Goal: Navigation & Orientation: Understand site structure

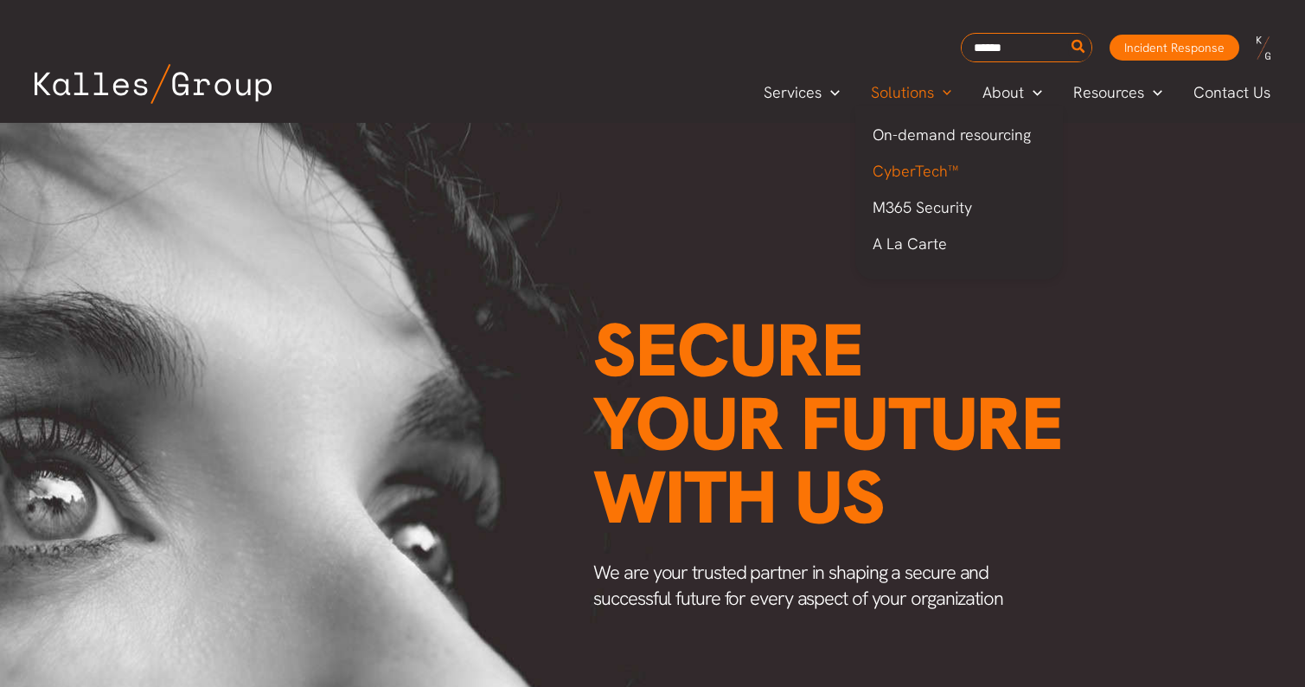
click at [897, 165] on span "CyberTech™" at bounding box center [915, 171] width 86 height 20
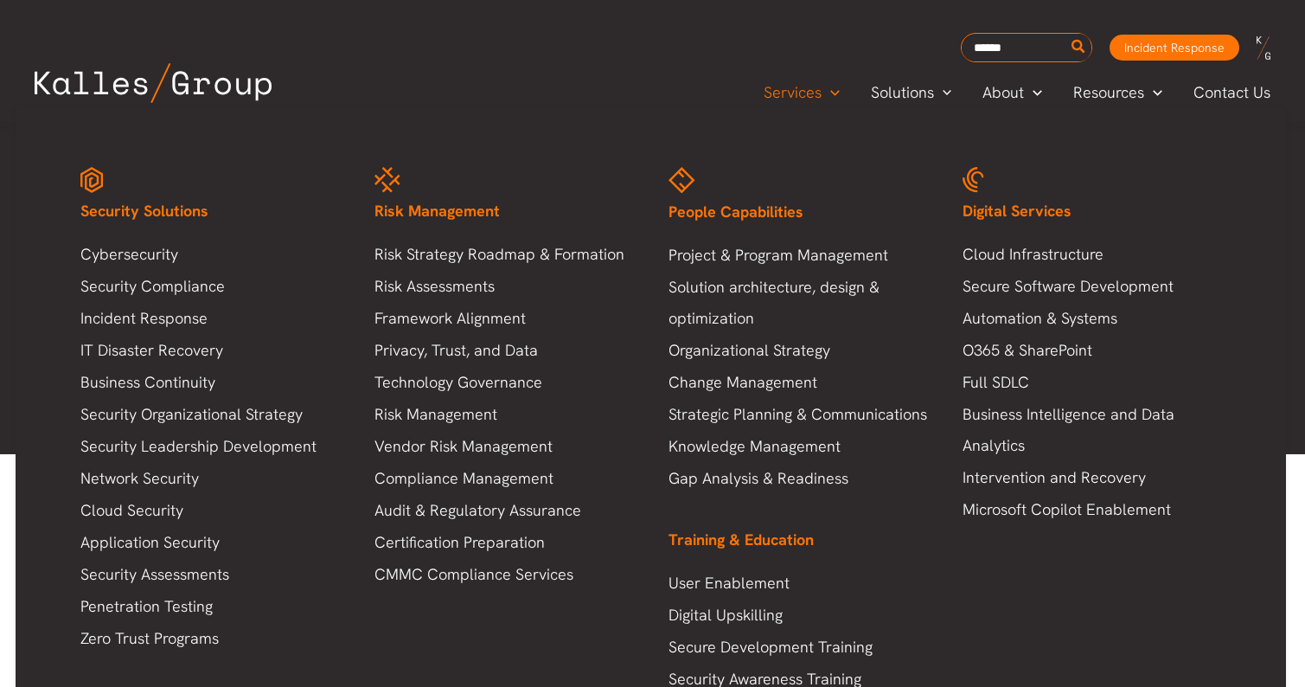
scroll to position [4598, 0]
click at [122, 261] on link "Cybersecurity" at bounding box center [209, 254] width 259 height 31
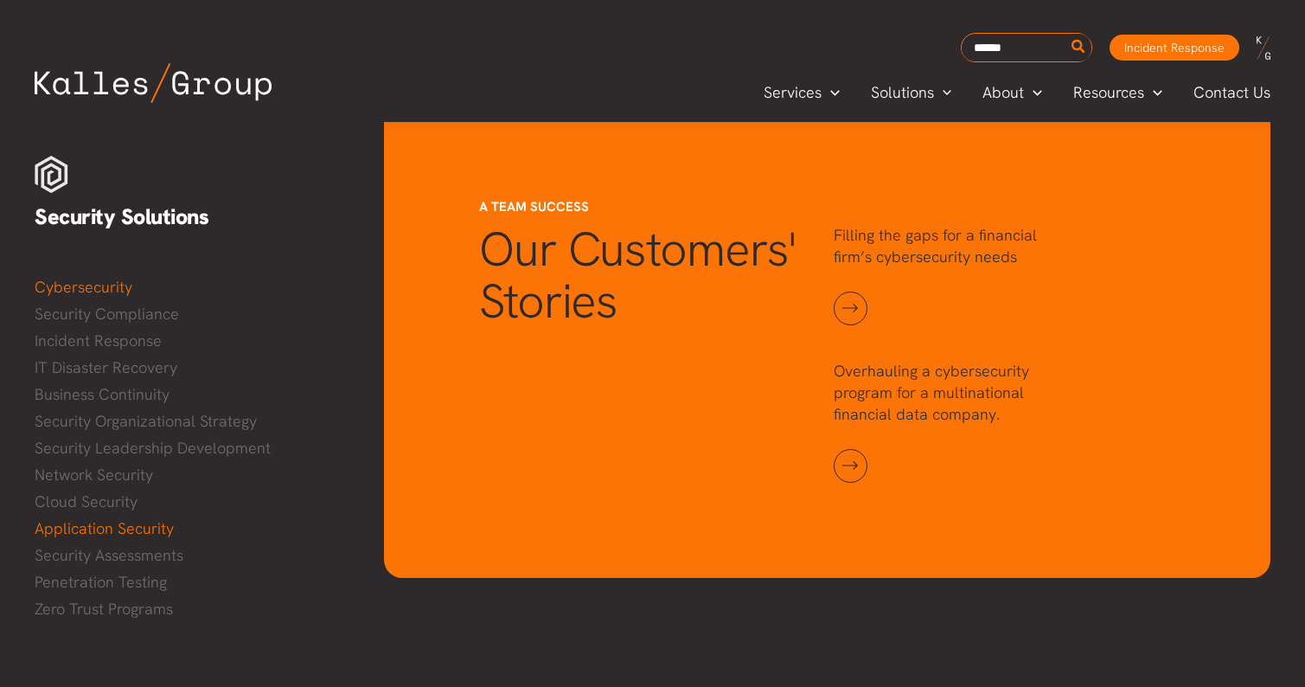
scroll to position [1696, 0]
click at [131, 335] on link "Incident Response" at bounding box center [192, 341] width 315 height 26
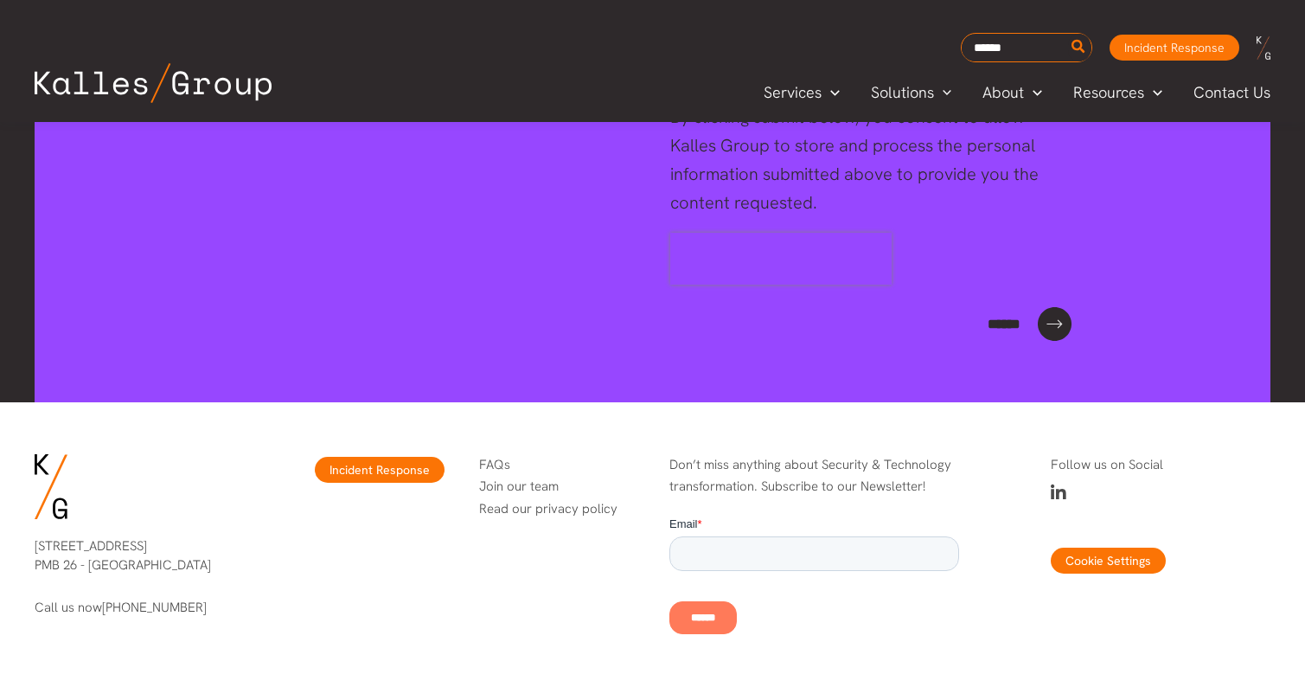
scroll to position [3920, 0]
click at [501, 478] on link "Join our team" at bounding box center [519, 486] width 80 height 17
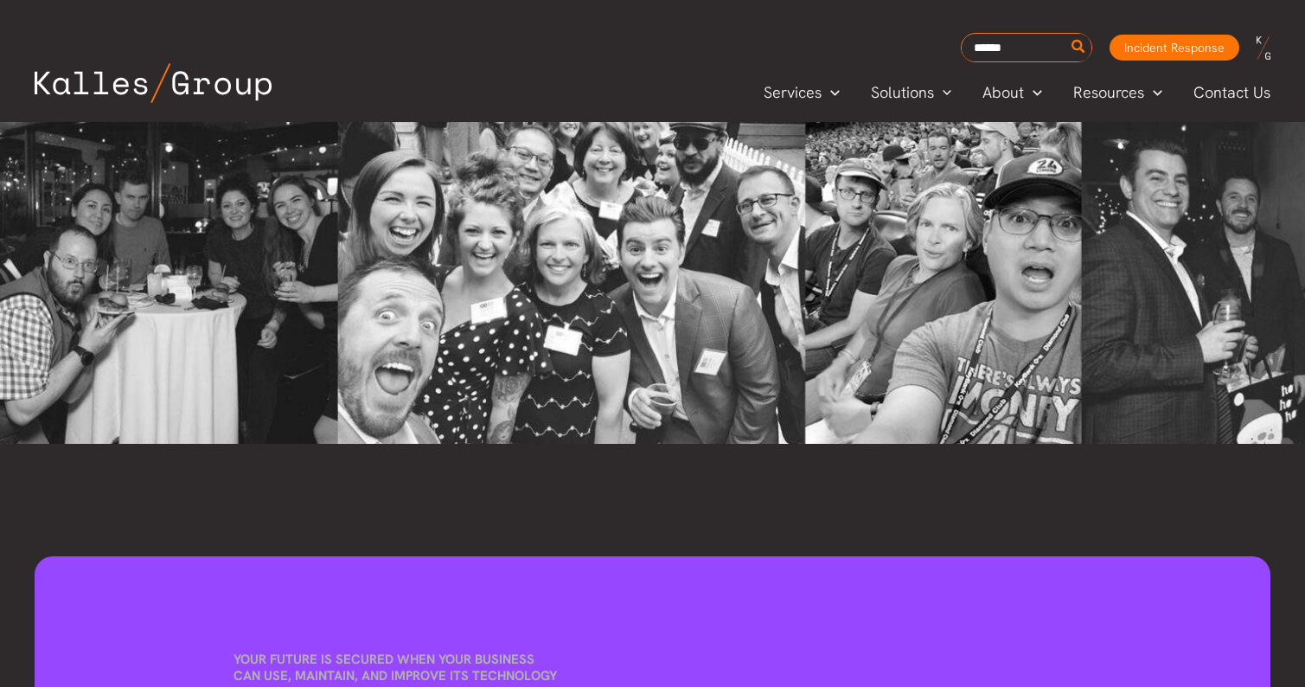
scroll to position [4812, 0]
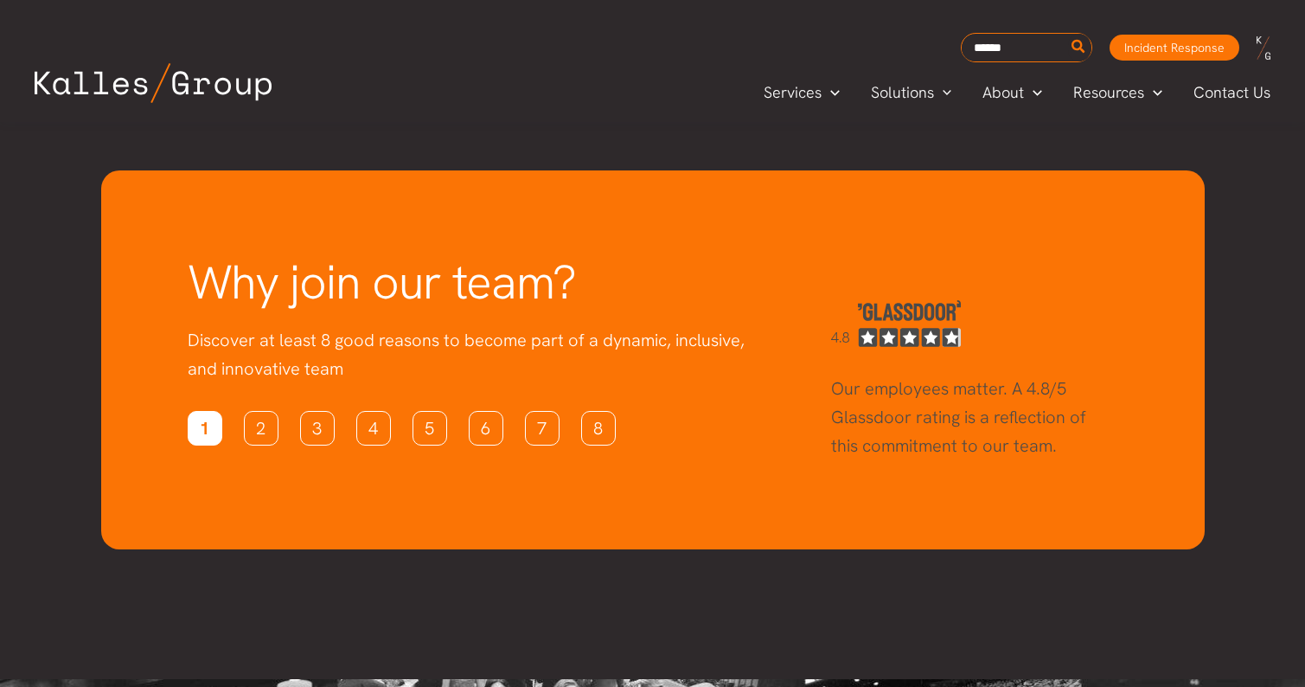
click at [217, 411] on link "1" at bounding box center [205, 428] width 35 height 35
click at [257, 411] on link "2" at bounding box center [261, 428] width 35 height 35
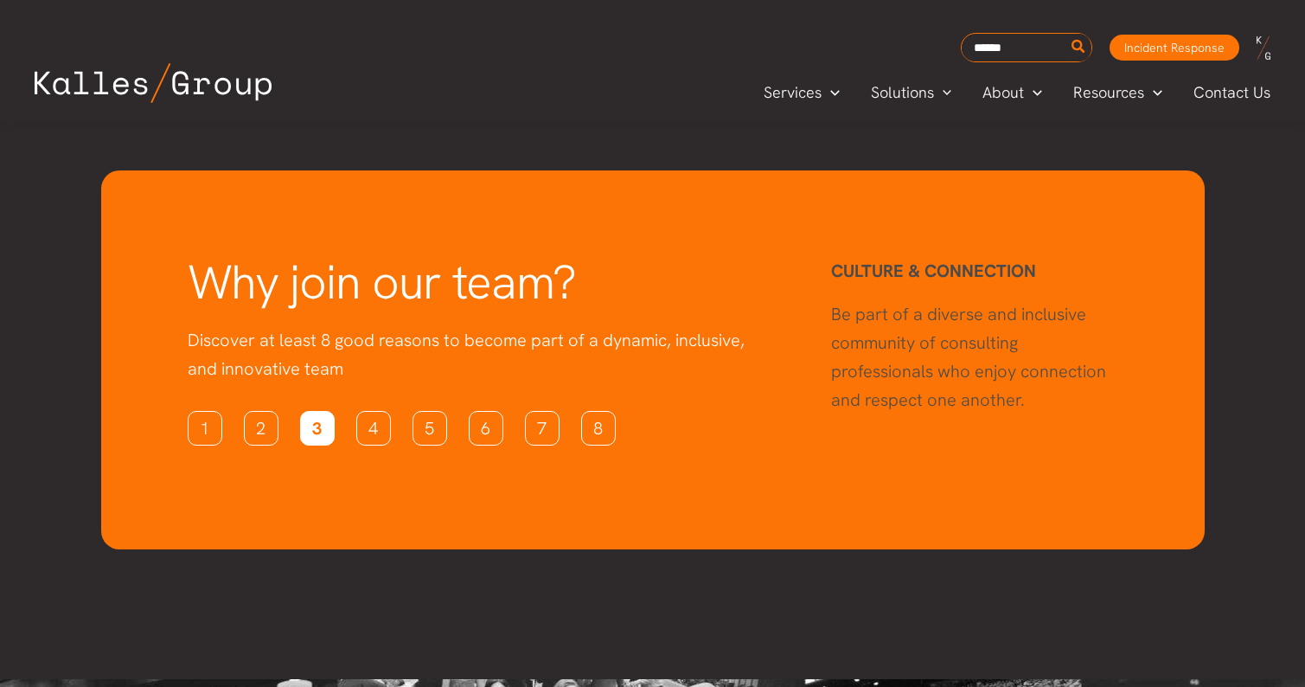
click at [301, 411] on link "3" at bounding box center [317, 428] width 35 height 35
click at [378, 411] on link "4" at bounding box center [373, 428] width 35 height 35
click at [422, 411] on link "5" at bounding box center [429, 428] width 35 height 35
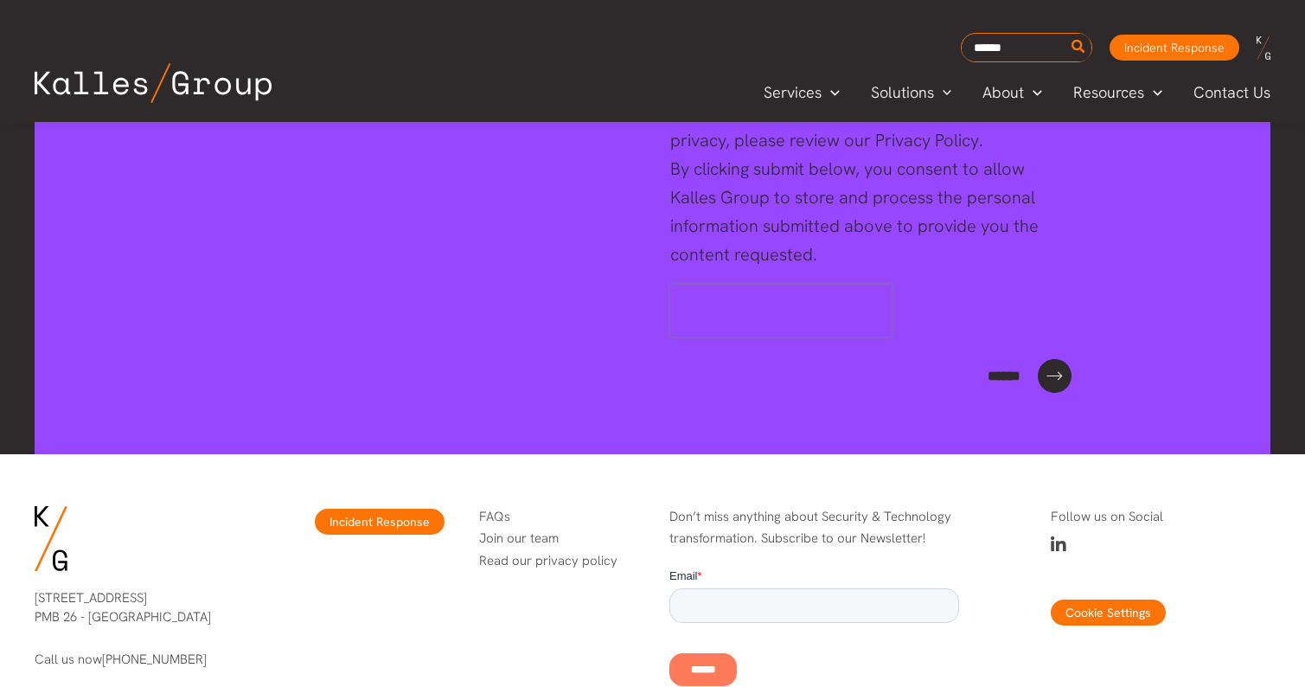
scroll to position [6979, 0]
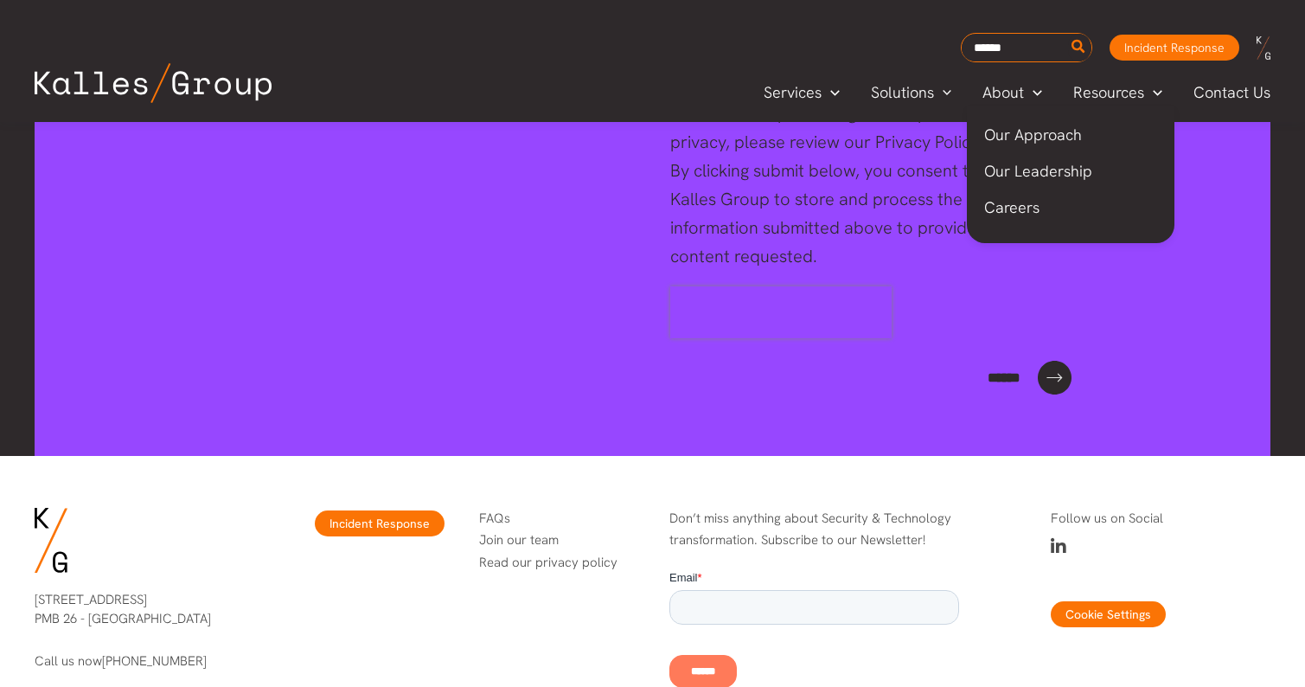
click at [1011, 131] on span "Our Approach" at bounding box center [1033, 135] width 98 height 20
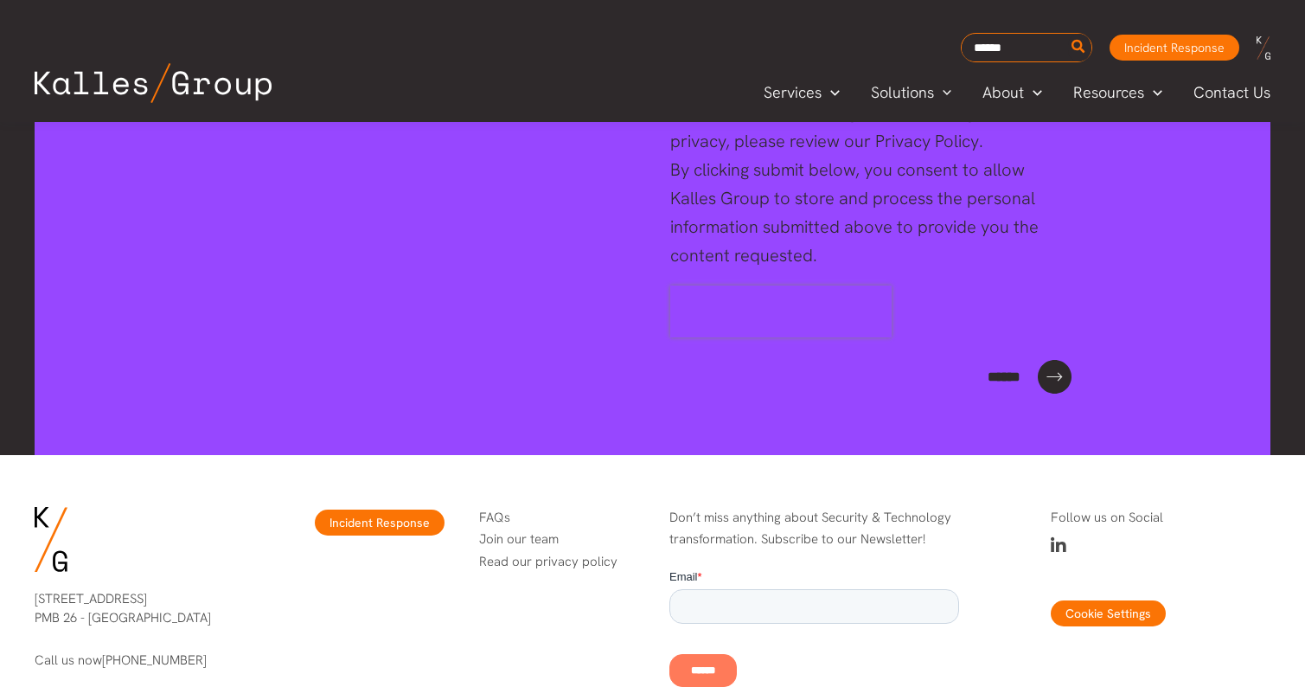
scroll to position [6979, 0]
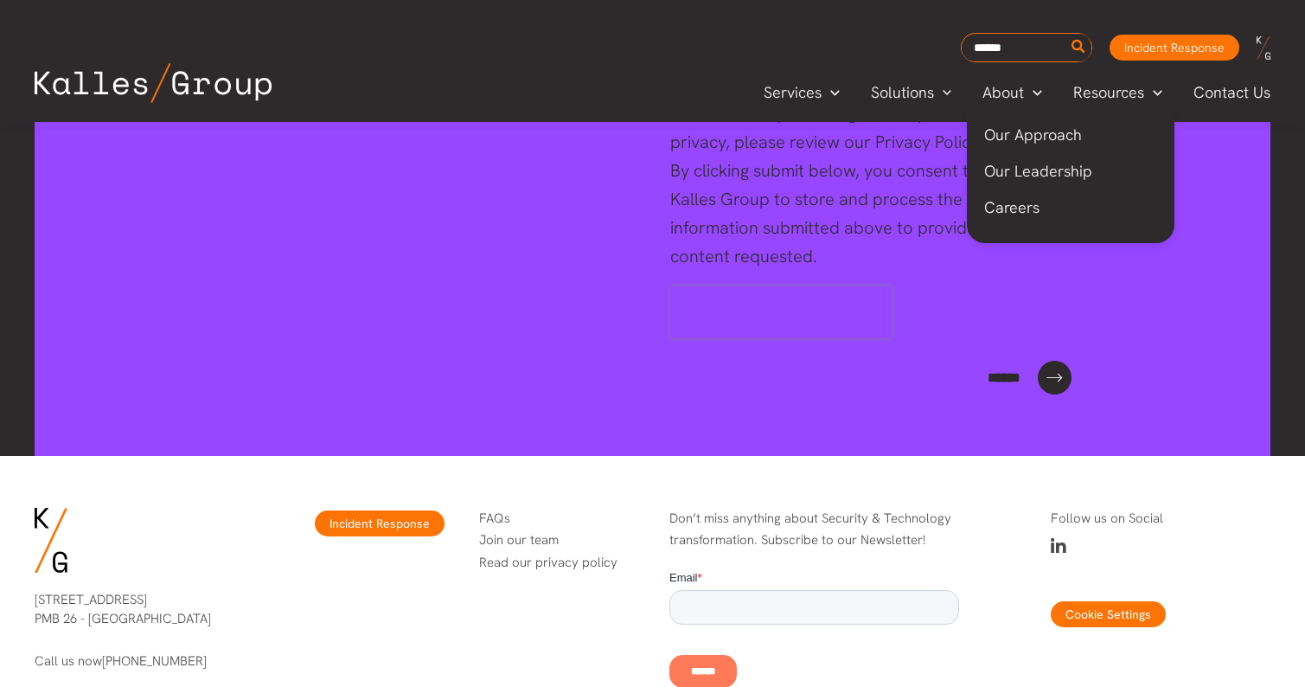
click at [1019, 167] on span "Our Leadership" at bounding box center [1038, 171] width 108 height 20
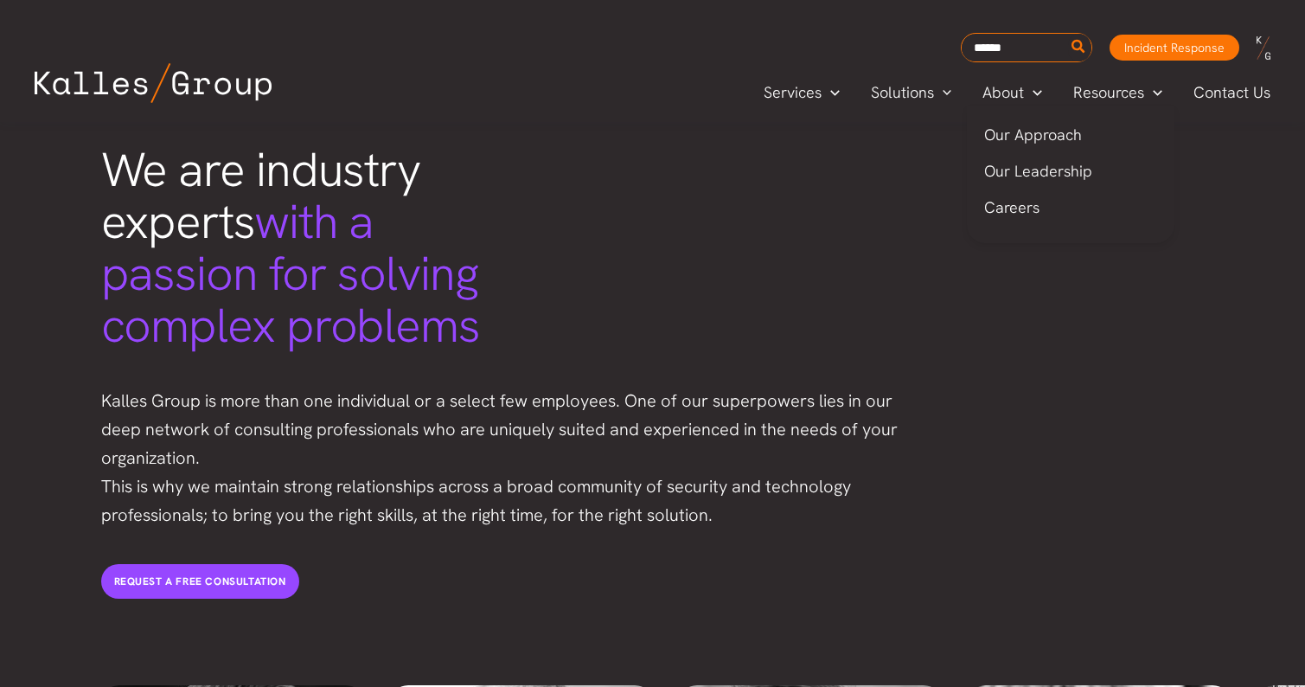
scroll to position [3274, 0]
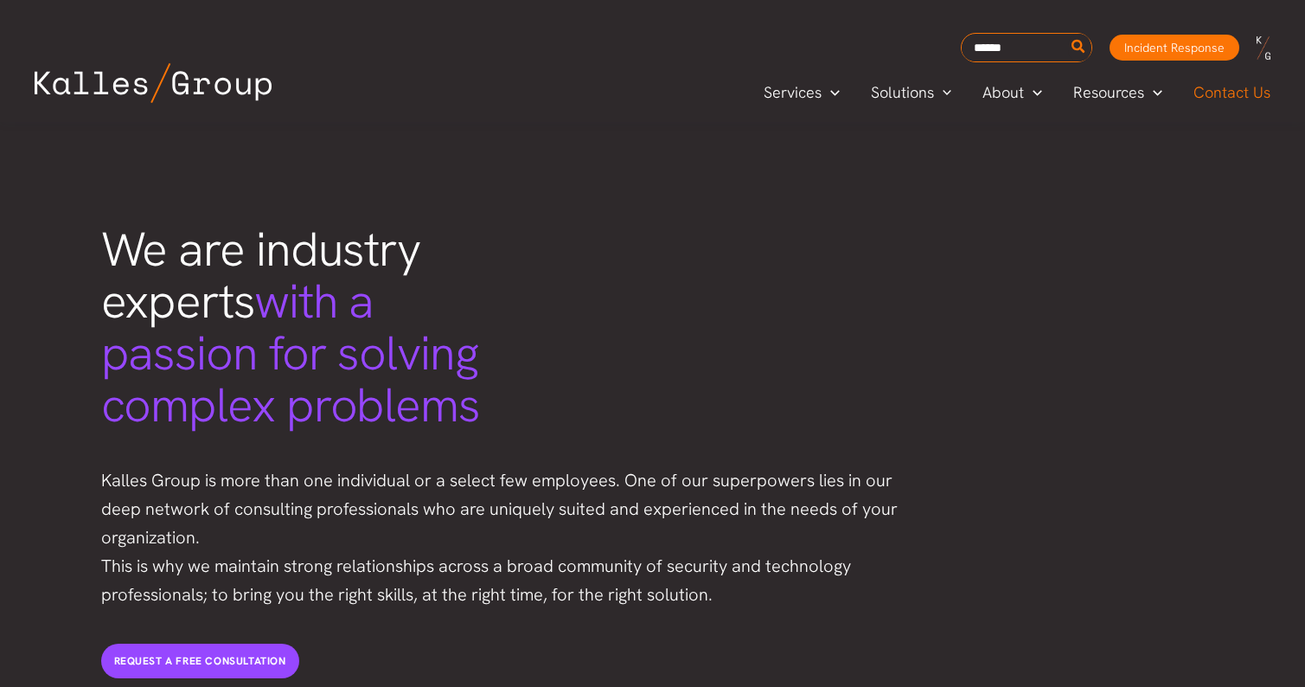
click at [1223, 89] on span "Contact Us" at bounding box center [1231, 93] width 77 height 26
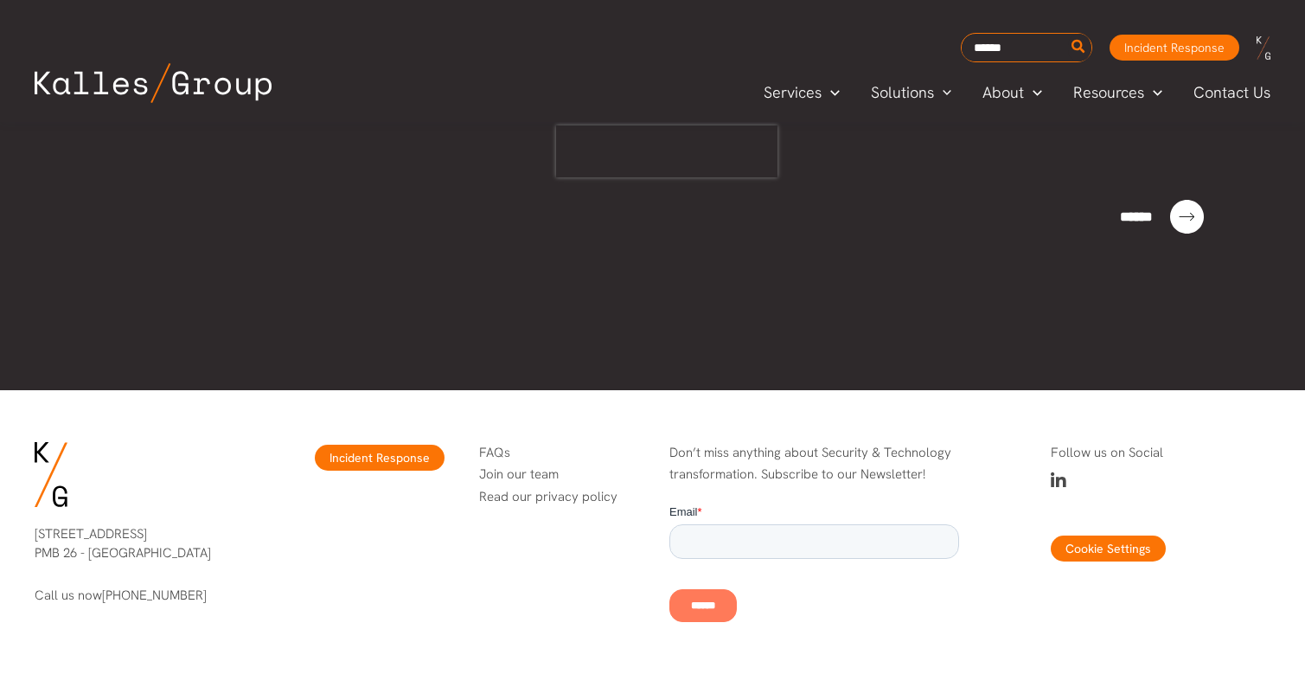
scroll to position [1195, 0]
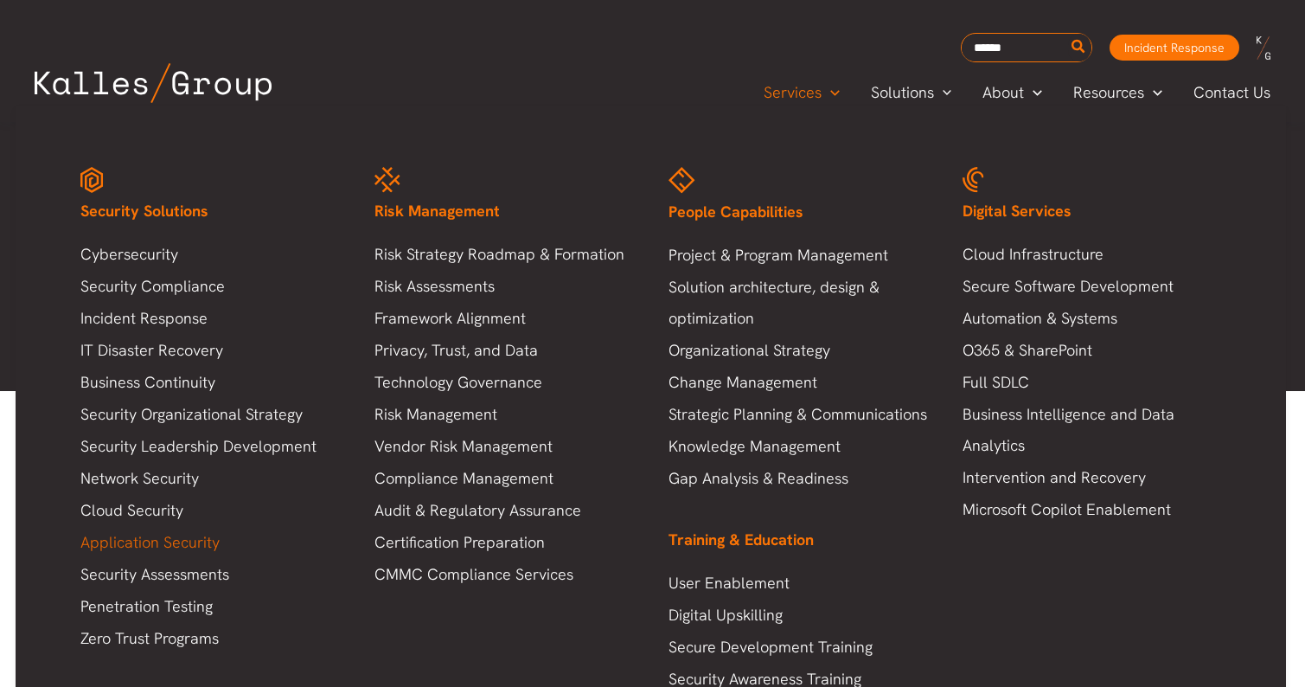
click at [118, 549] on link "Application Security" at bounding box center [209, 542] width 259 height 31
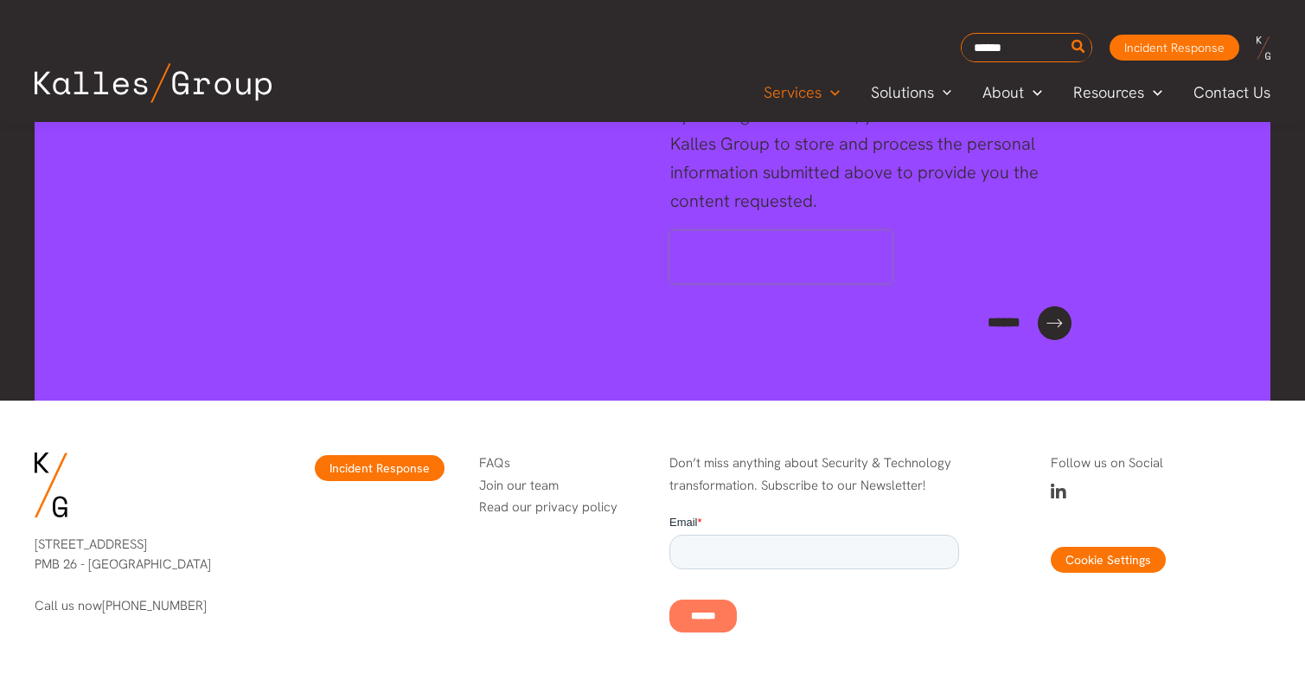
scroll to position [4161, 0]
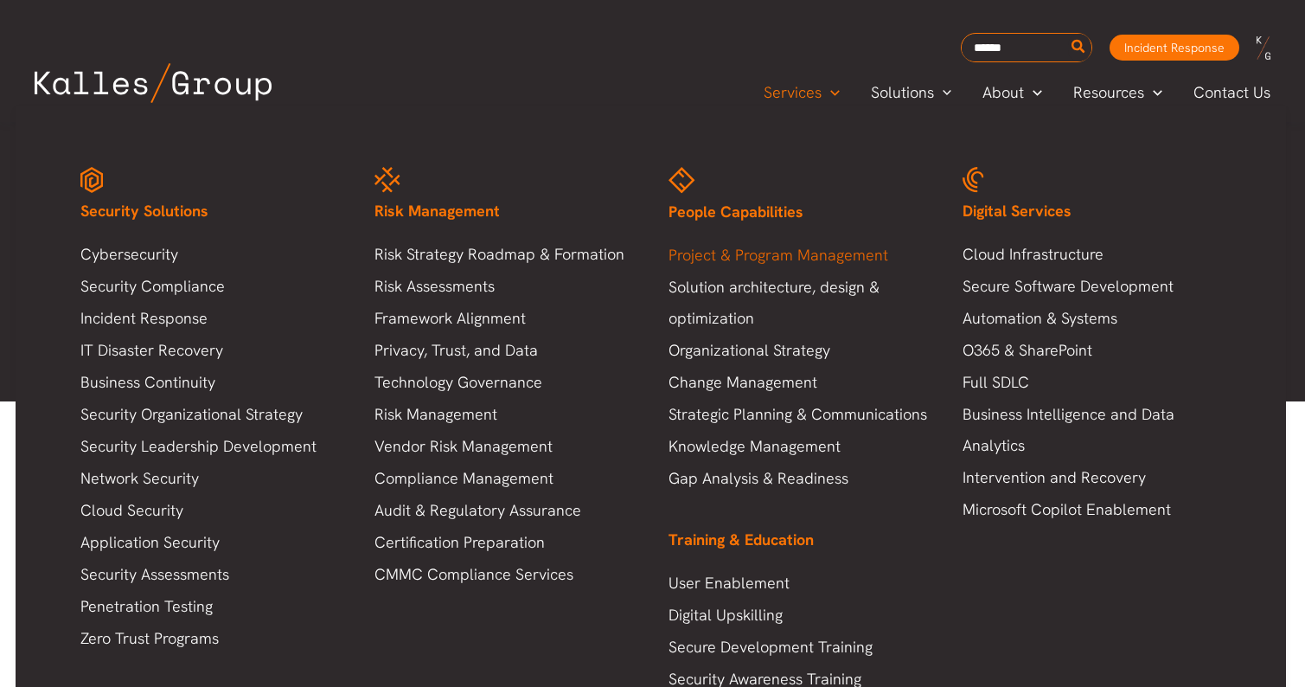
click at [724, 258] on link "Project & Program Management" at bounding box center [797, 255] width 259 height 31
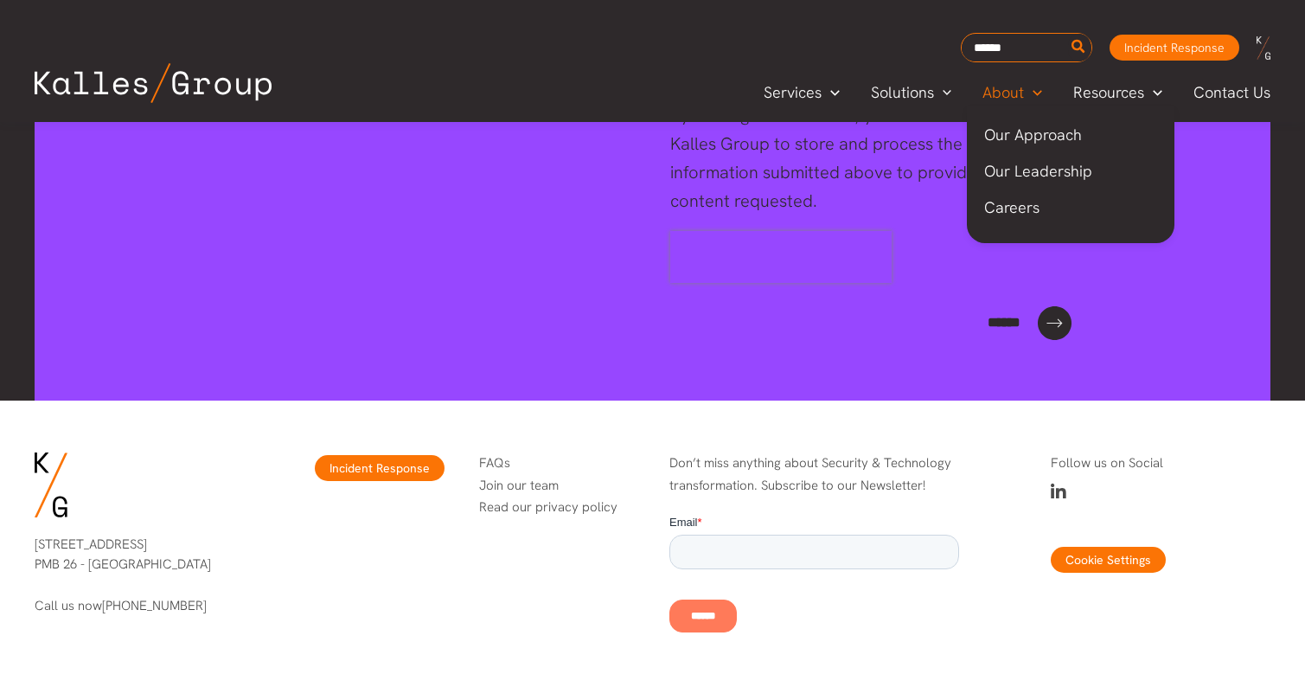
scroll to position [4086, 0]
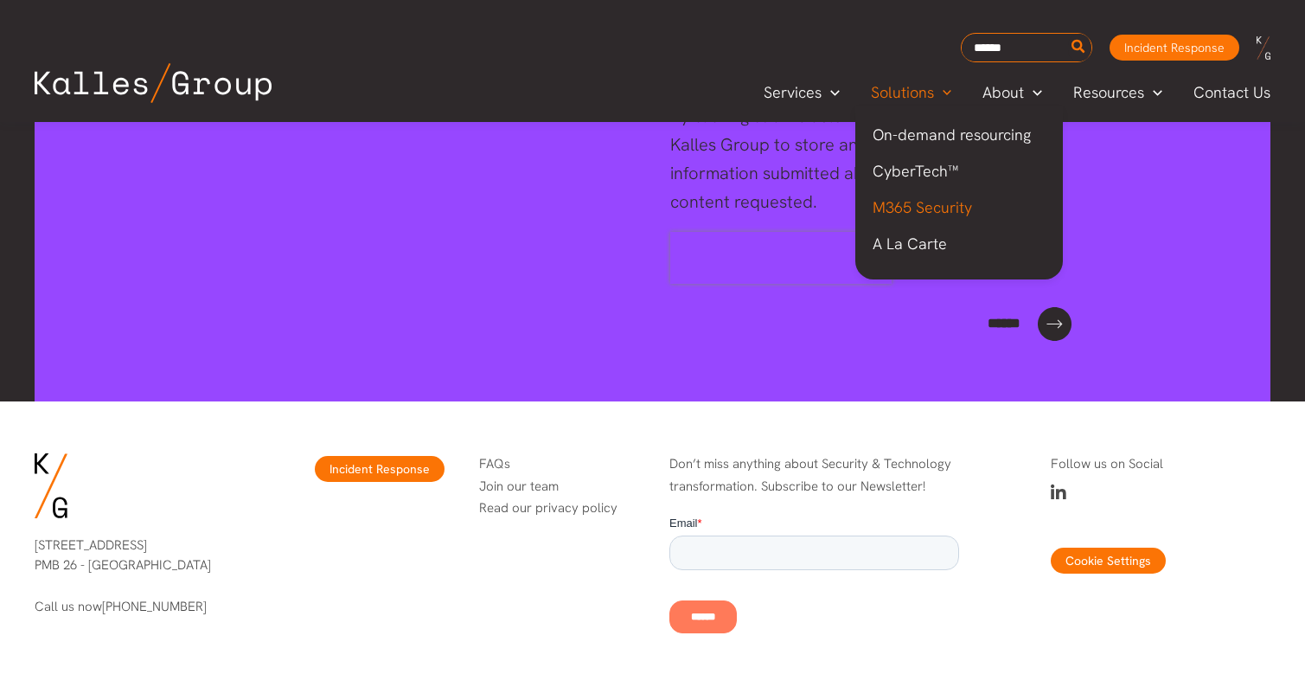
click at [898, 213] on span "M365 Security" at bounding box center [921, 207] width 99 height 20
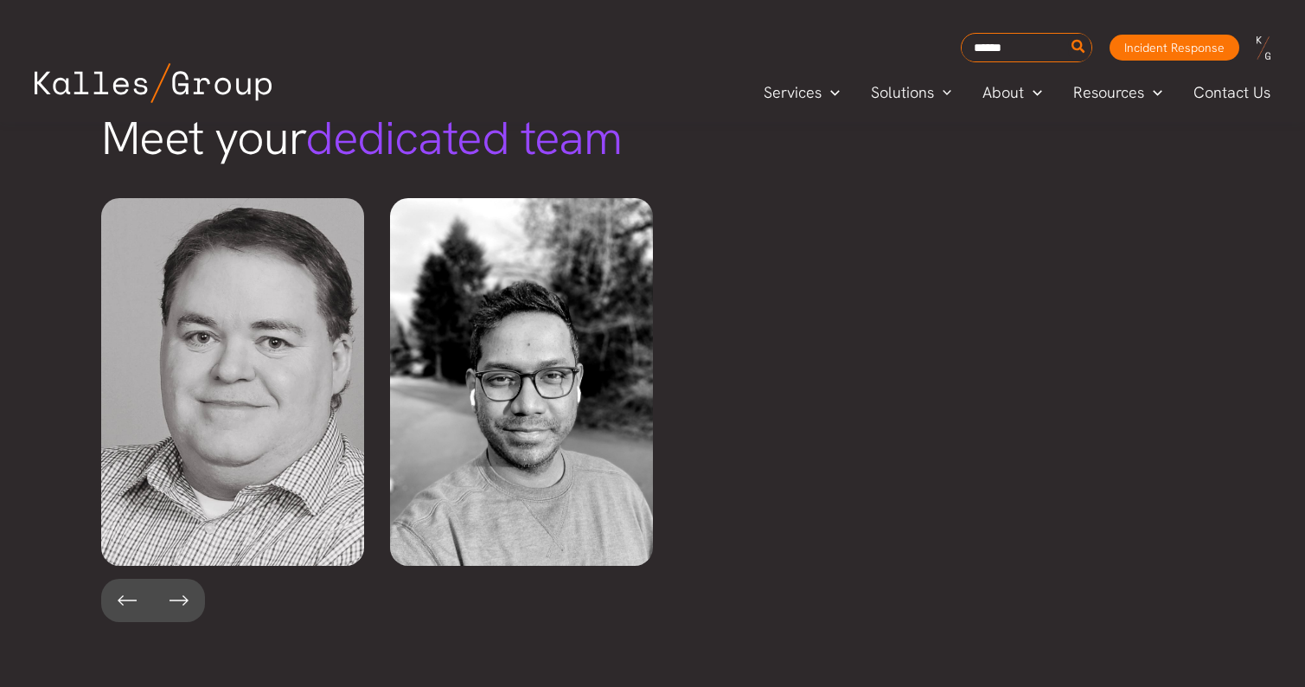
scroll to position [2118, 0]
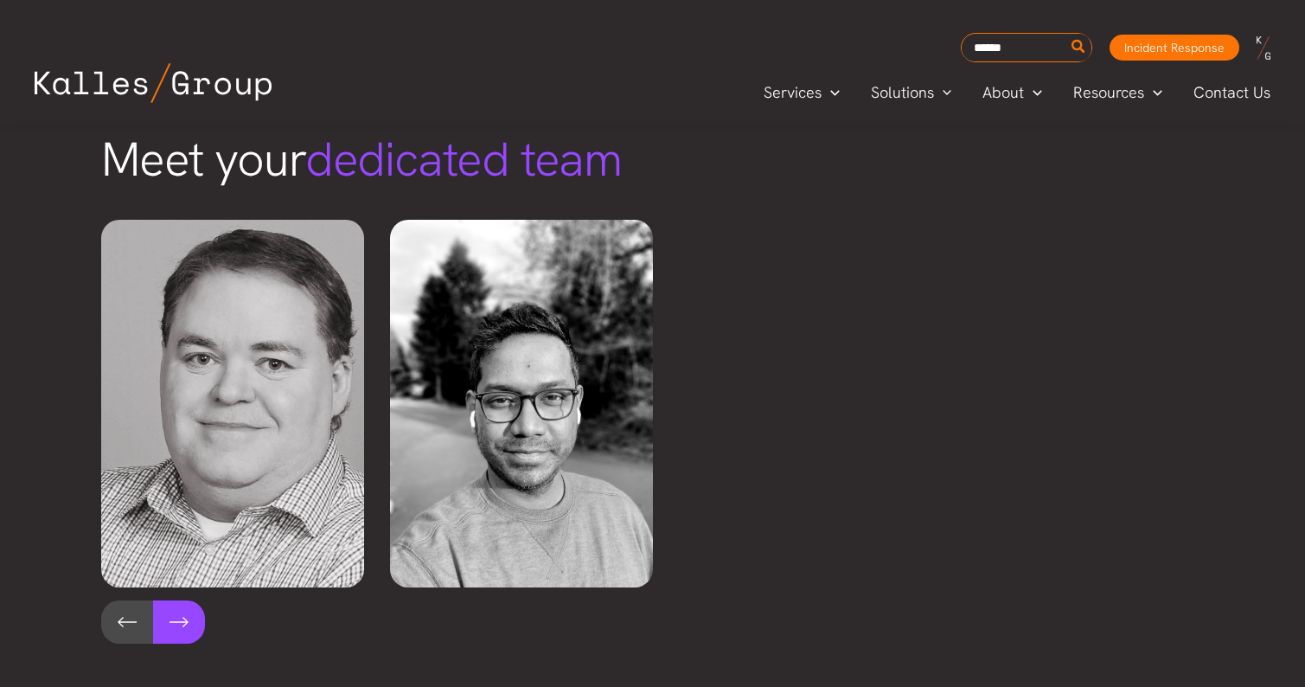
click at [178, 625] on button at bounding box center [179, 621] width 52 height 43
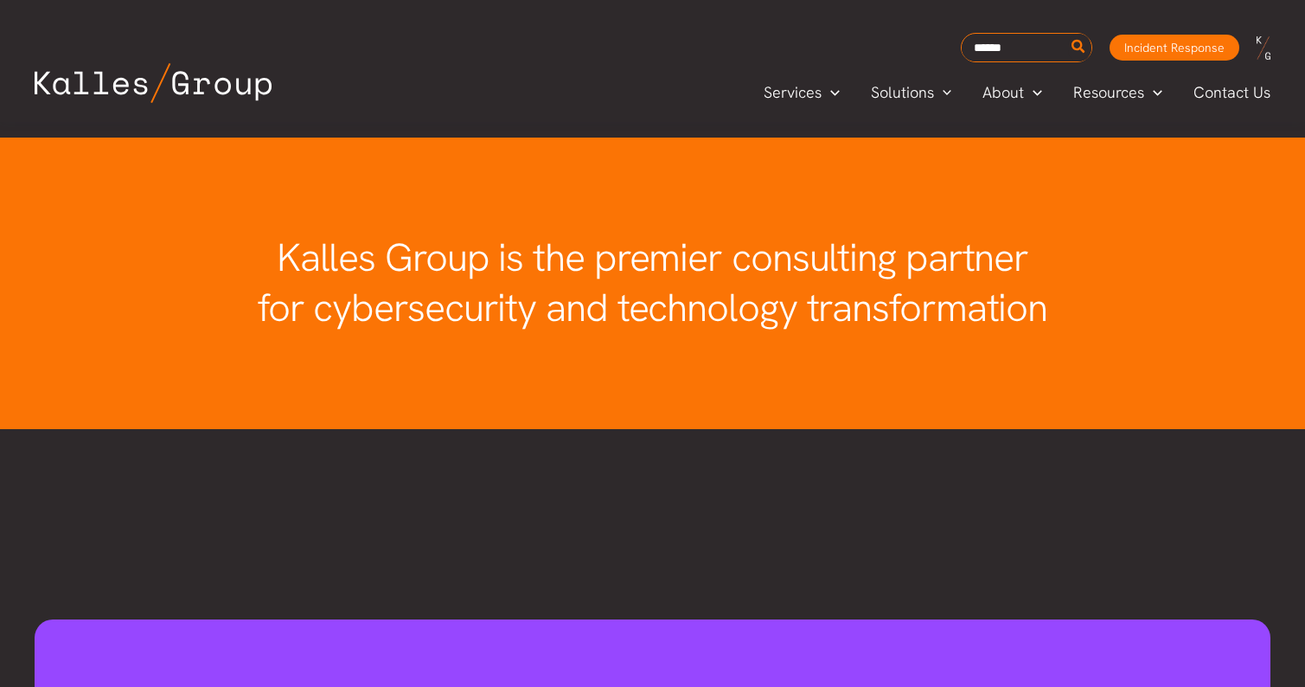
scroll to position [3922, 0]
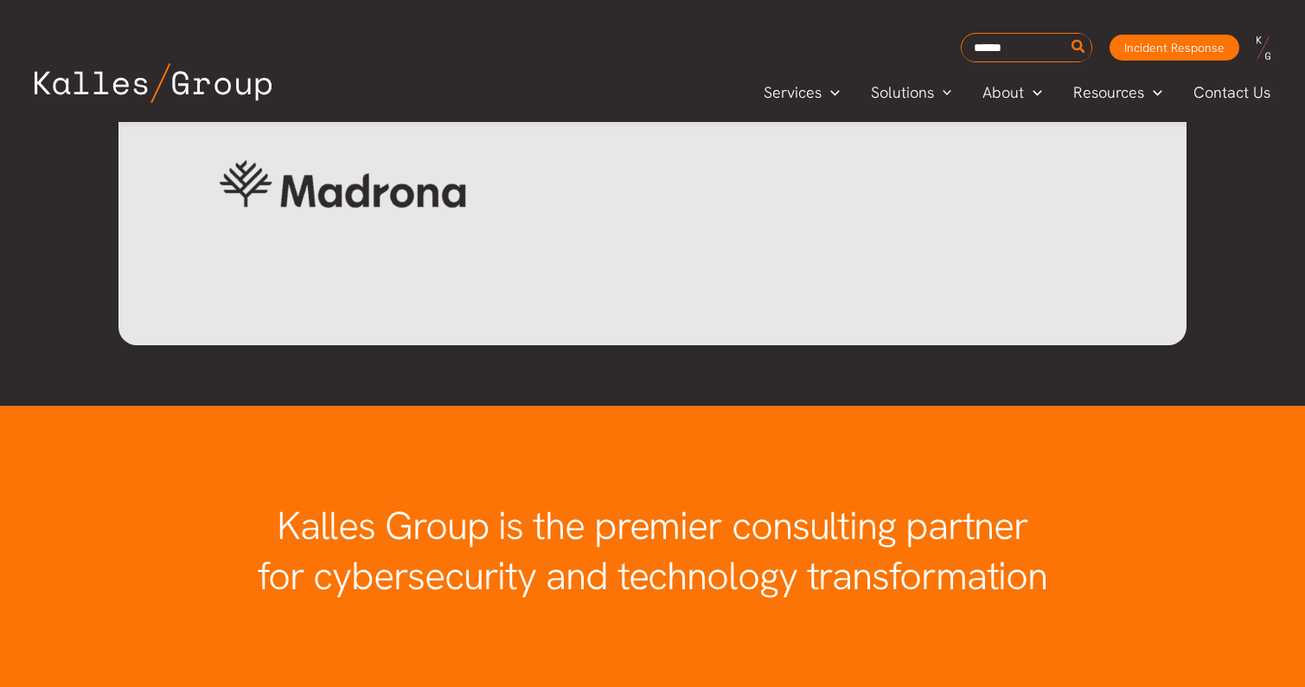
click at [241, 76] on img at bounding box center [153, 83] width 237 height 40
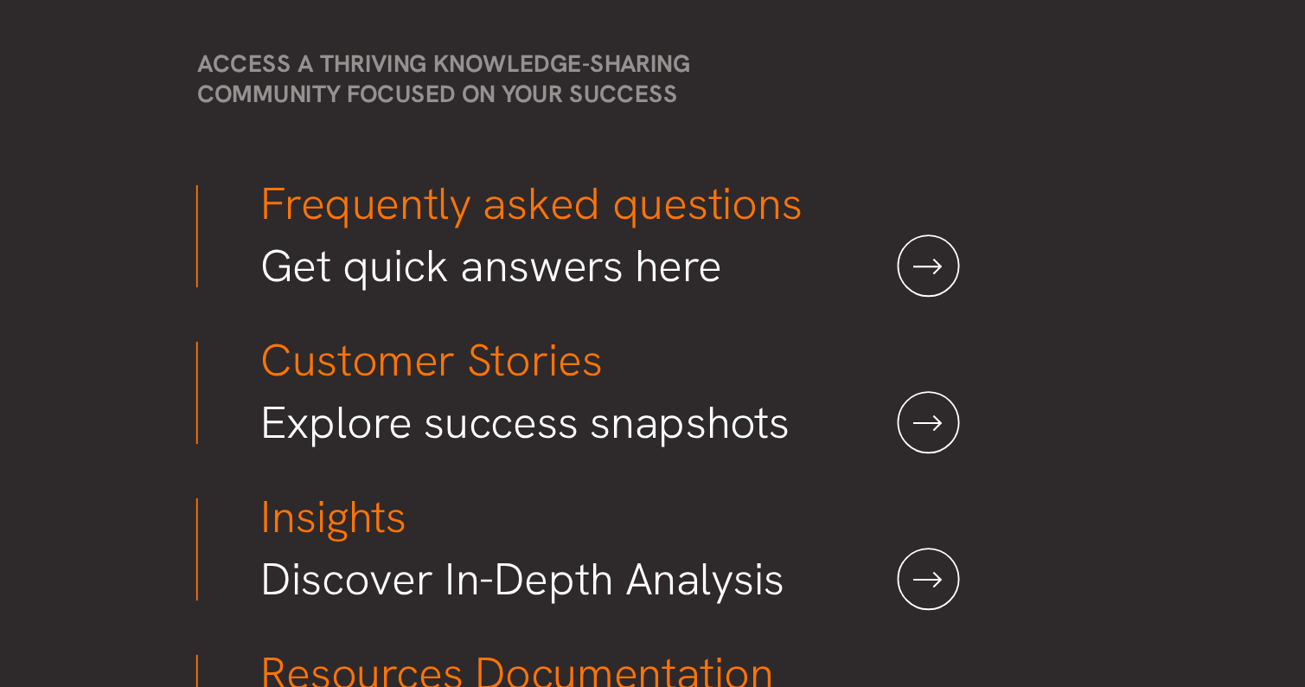
scroll to position [4426, 0]
